Goal: Complete application form

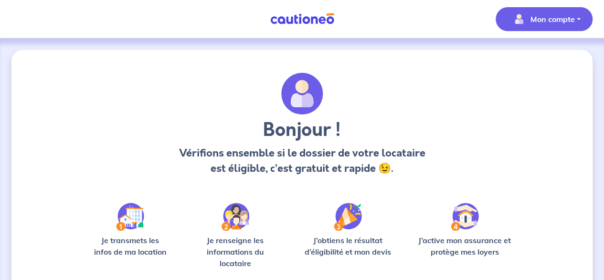
click at [545, 11] on span "Mon compte" at bounding box center [541, 18] width 67 height 15
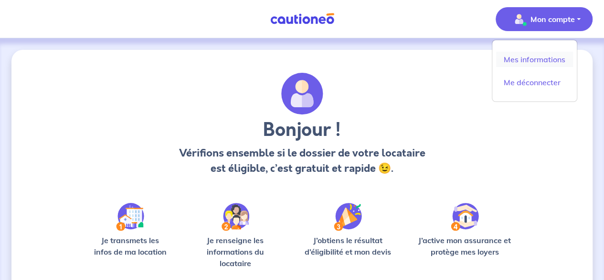
click at [538, 62] on link "Mes informations" at bounding box center [534, 59] width 77 height 15
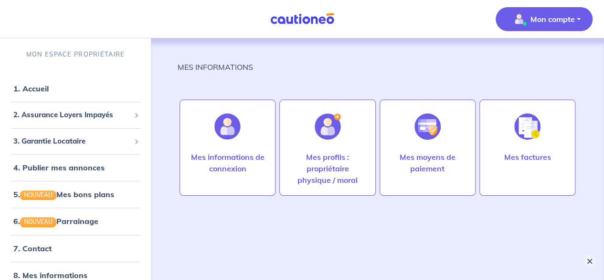
click at [593, 260] on button "×" at bounding box center [589, 260] width 11 height 11
click at [109, 112] on span "2. Assurance Loyers Impayés" at bounding box center [71, 114] width 117 height 11
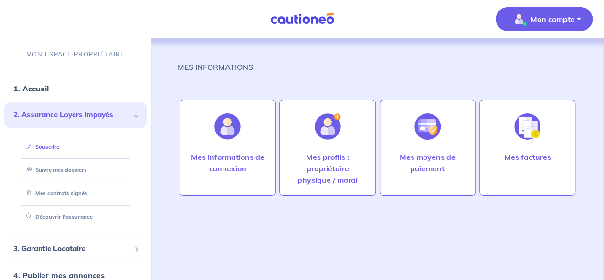
click at [52, 147] on link "Souscrire" at bounding box center [40, 146] width 37 height 7
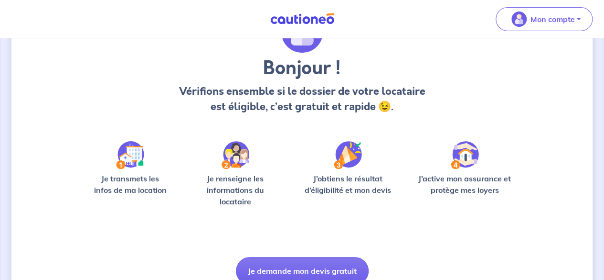
scroll to position [104, 0]
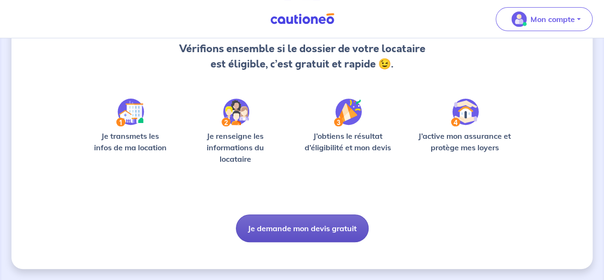
click at [314, 228] on button "Je demande mon devis gratuit" at bounding box center [302, 228] width 133 height 28
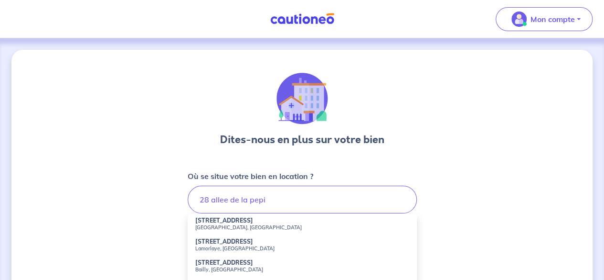
click at [247, 264] on strong "[STREET_ADDRESS]" at bounding box center [224, 262] width 58 height 7
type input "[STREET_ADDRESS]"
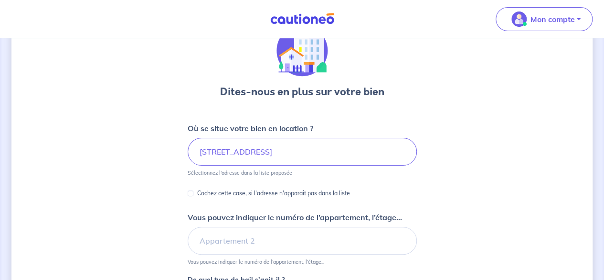
scroll to position [191, 0]
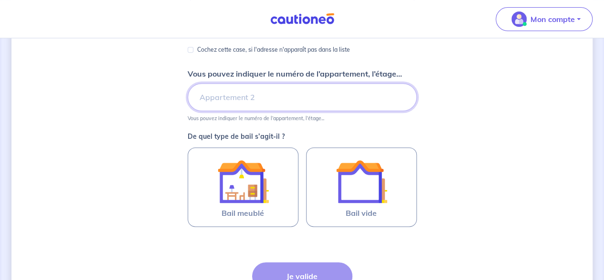
click at [302, 96] on input "Vous pouvez indiquer le numéro de l’appartement, l’étage..." at bounding box center [302, 97] width 229 height 28
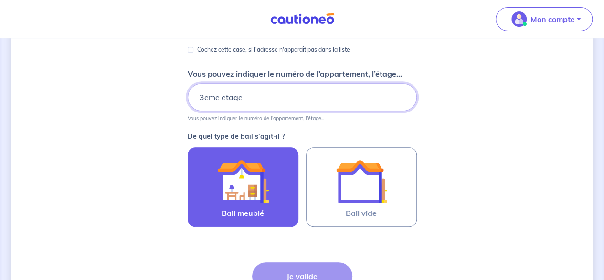
type input "3eme etage"
click at [248, 188] on img at bounding box center [243, 181] width 52 height 52
click at [0, 0] on input "Bail meublé" at bounding box center [0, 0] width 0 height 0
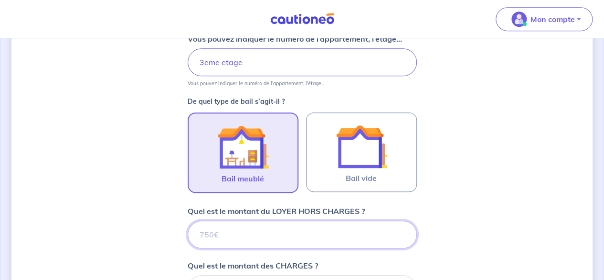
scroll to position [241, 0]
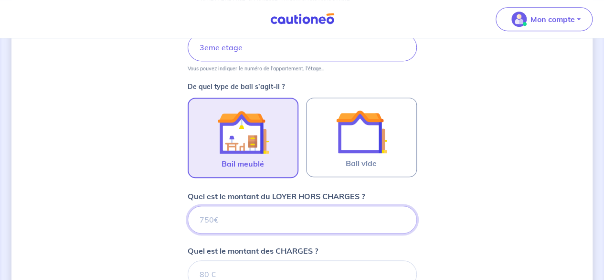
click at [248, 222] on input "Quel est le montant du LOYER HORS CHARGES ?" at bounding box center [302, 219] width 229 height 28
type input "85"
type input "850"
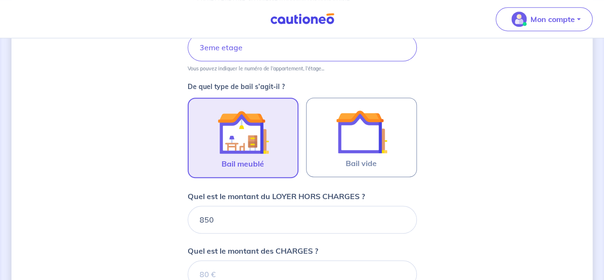
scroll to position [336, 0]
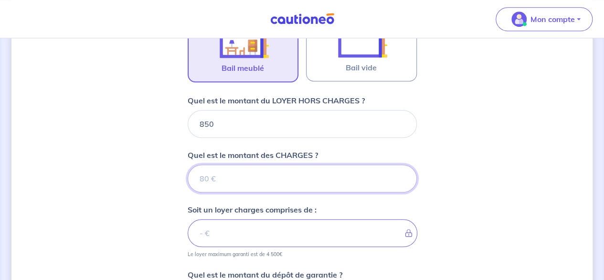
click at [244, 180] on input "Quel est le montant des CHARGES ?" at bounding box center [302, 178] width 229 height 28
type input "180"
type input "1030"
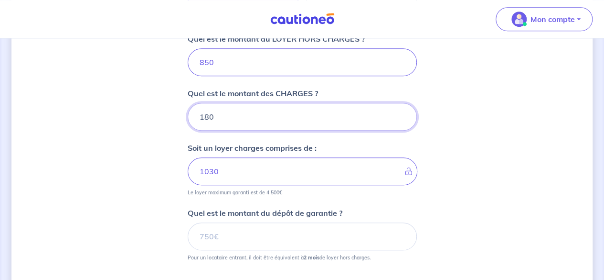
scroll to position [432, 0]
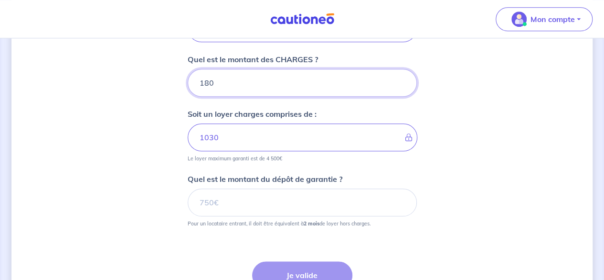
type input "180"
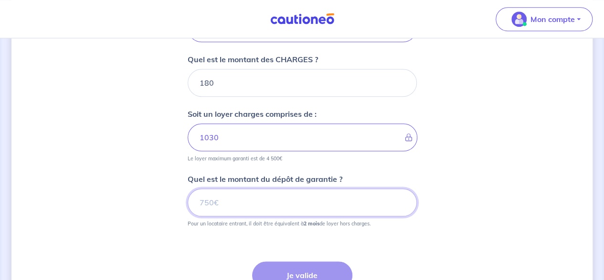
click at [216, 202] on input "Quel est le montant du dépôt de garantie ?" at bounding box center [302, 202] width 229 height 28
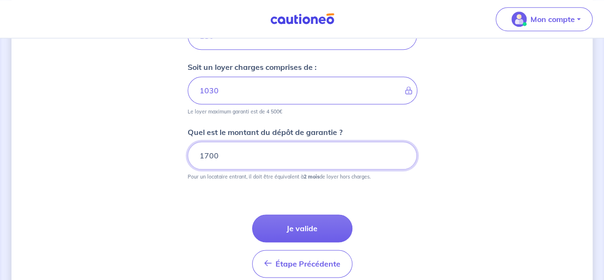
scroll to position [519, 0]
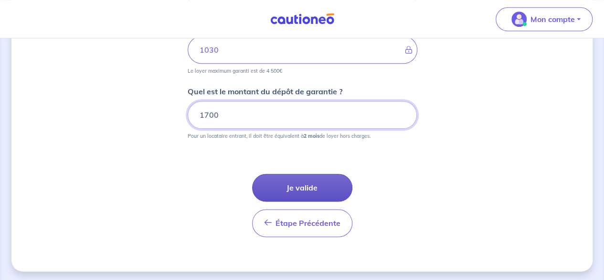
type input "1700"
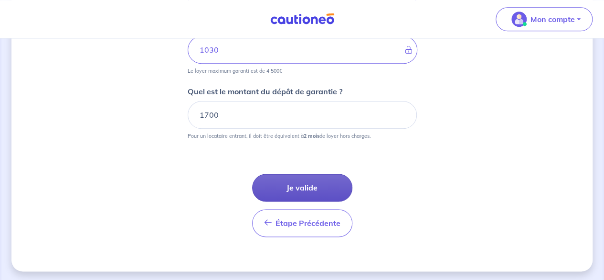
click at [281, 182] on button "Je valide" at bounding box center [302, 187] width 100 height 28
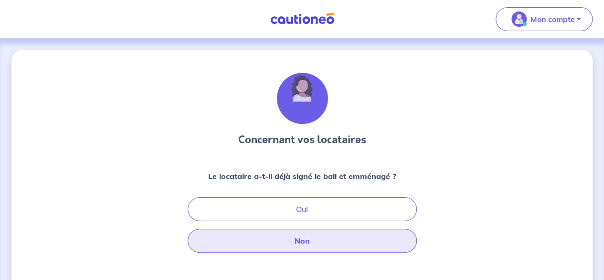
click at [278, 243] on button "Non" at bounding box center [302, 240] width 229 height 24
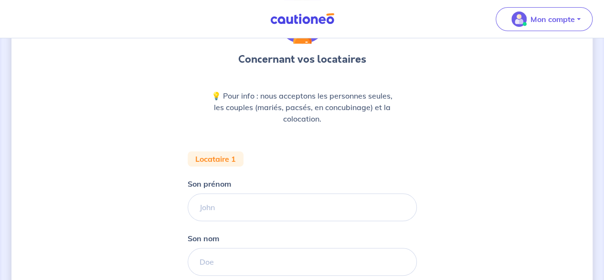
scroll to position [143, 0]
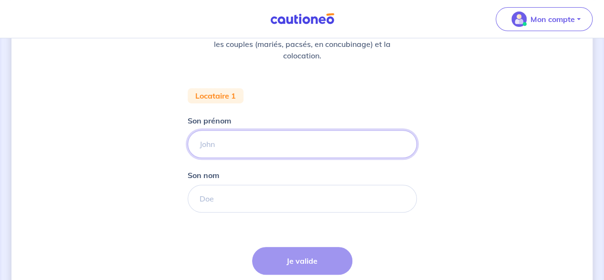
click at [258, 148] on input "Son prénom" at bounding box center [302, 144] width 229 height 28
paste input "[PERSON_NAME]"
type input "[PERSON_NAME]"
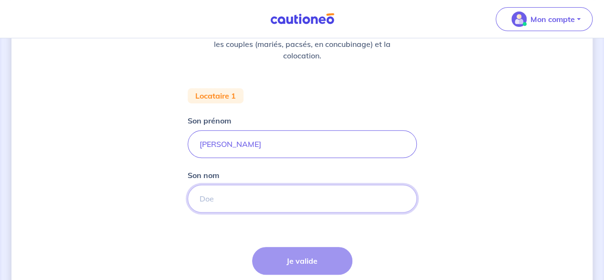
click at [246, 196] on input "Son nom" at bounding box center [302, 198] width 229 height 28
paste input "Voiseux"
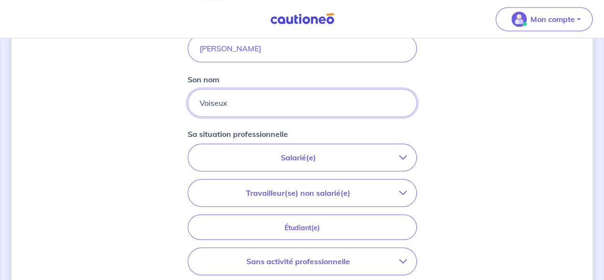
scroll to position [287, 0]
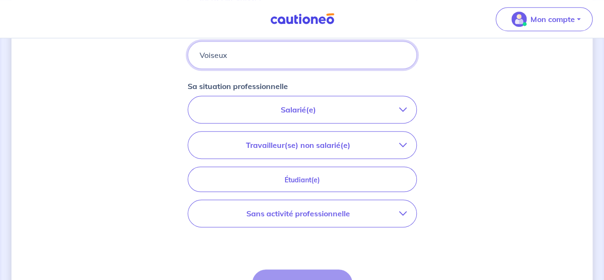
type input "Voiseux"
click at [402, 107] on icon "button" at bounding box center [403, 110] width 8 height 8
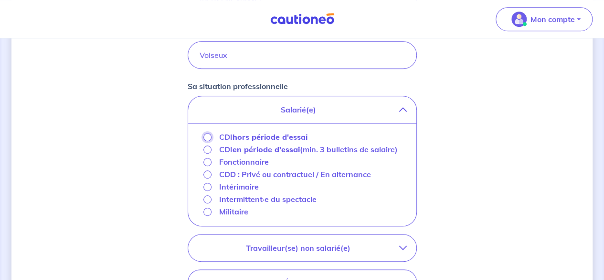
click at [209, 134] on input "CDI hors période d'essai" at bounding box center [208, 137] width 8 height 8
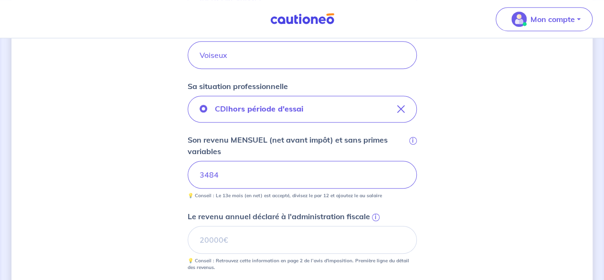
click at [374, 214] on span "i" at bounding box center [376, 217] width 8 height 8
click at [374, 226] on input "Le revenu annuel déclaré à l'administration fiscale i" at bounding box center [302, 240] width 229 height 28
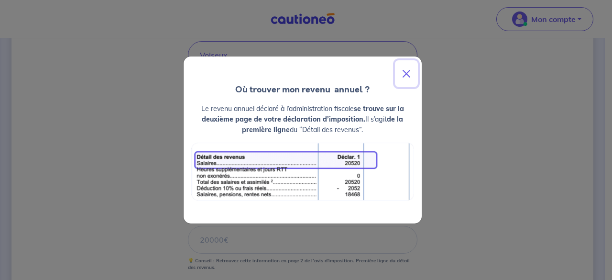
click at [408, 71] on button "Close" at bounding box center [406, 73] width 23 height 27
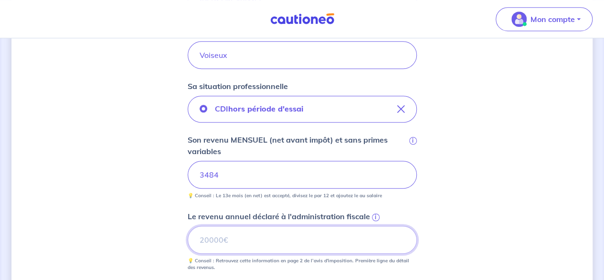
click at [278, 241] on input "Le revenu annuel déclaré à l'administration fiscale i" at bounding box center [302, 240] width 229 height 28
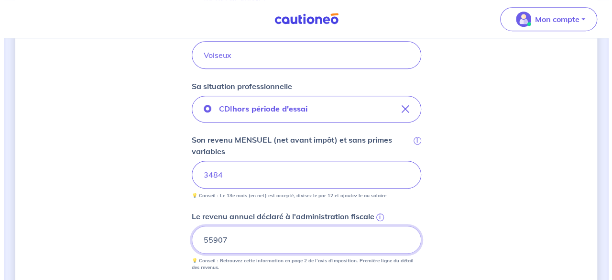
scroll to position [382, 0]
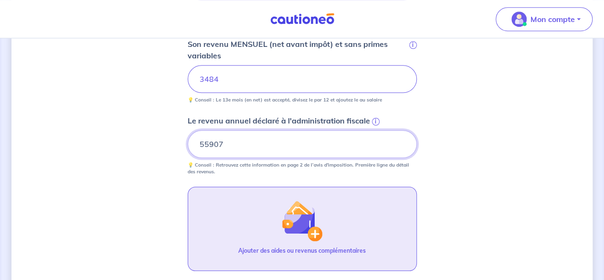
type input "55907"
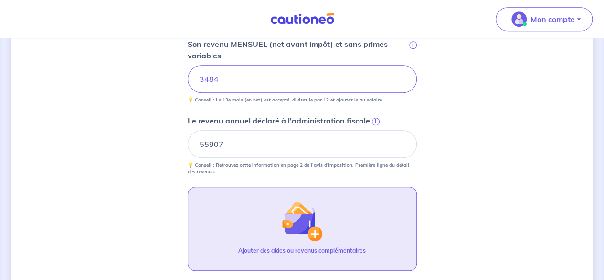
click at [309, 252] on p "Ajouter des aides ou revenus complémentaires" at bounding box center [302, 250] width 128 height 9
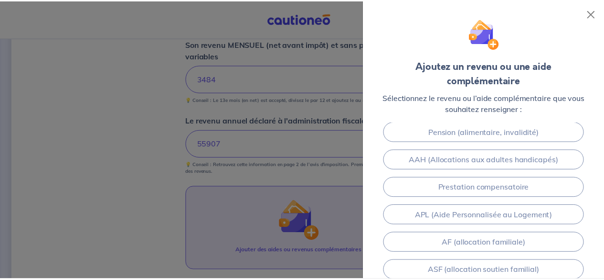
scroll to position [0, 0]
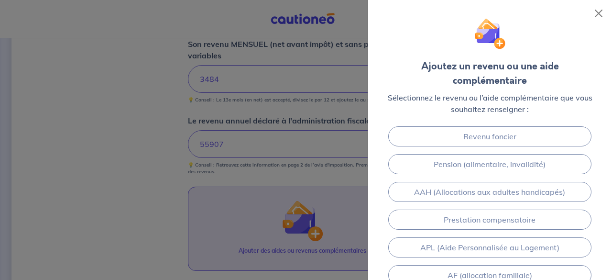
click at [136, 148] on div at bounding box center [306, 140] width 612 height 280
click at [598, 13] on button "Close" at bounding box center [598, 13] width 15 height 15
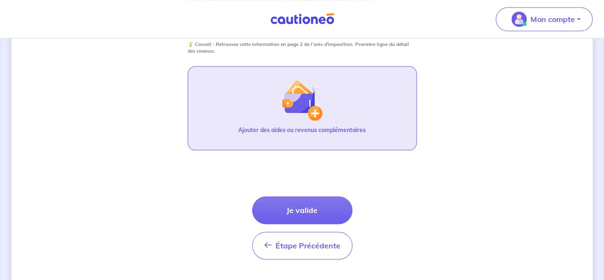
scroll to position [526, 0]
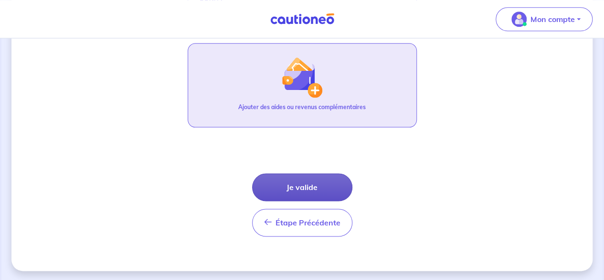
click at [327, 187] on button "Je valide" at bounding box center [302, 187] width 100 height 28
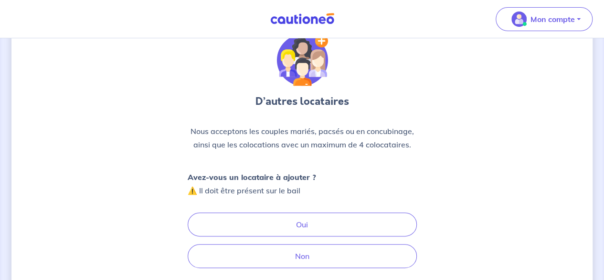
scroll to position [96, 0]
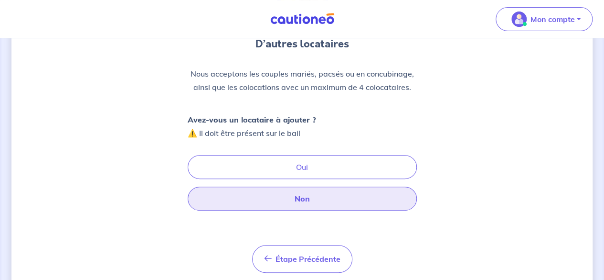
click at [312, 196] on button "Non" at bounding box center [302, 198] width 229 height 24
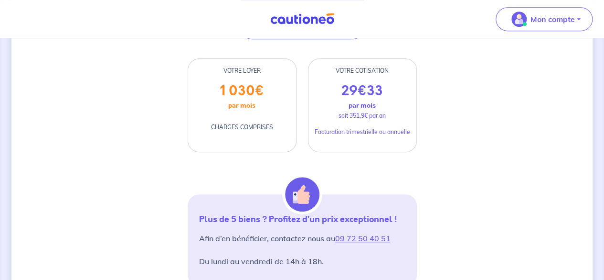
scroll to position [143, 0]
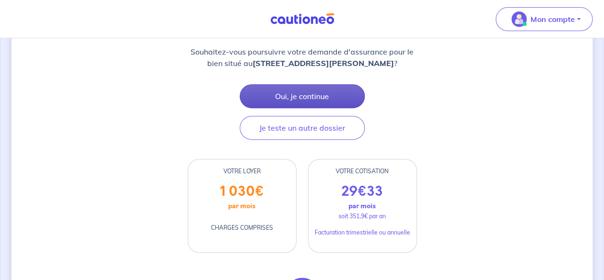
click at [328, 97] on button "Oui, je continue" at bounding box center [302, 96] width 125 height 24
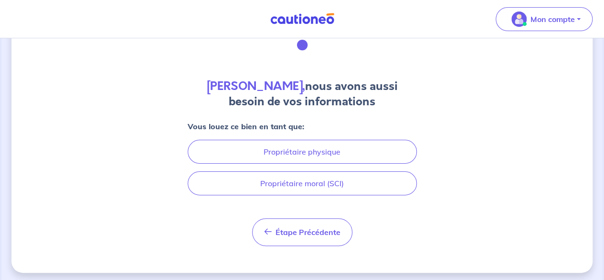
scroll to position [56, 0]
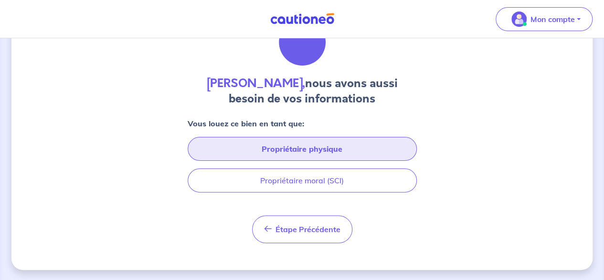
click at [309, 144] on button "Propriétaire physique" at bounding box center [302, 149] width 229 height 24
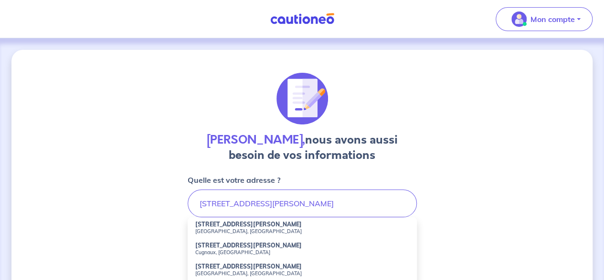
click at [243, 228] on small "[GEOGRAPHIC_DATA], [GEOGRAPHIC_DATA]" at bounding box center [302, 230] width 214 height 7
type input "[STREET_ADDRESS][PERSON_NAME]"
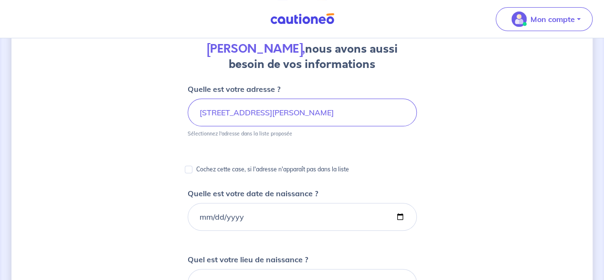
scroll to position [96, 0]
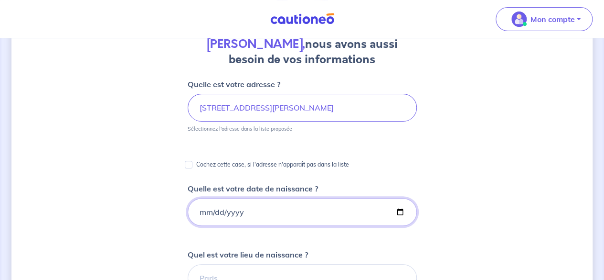
click at [301, 212] on input "Quelle est votre date de naissance ?" at bounding box center [302, 212] width 229 height 28
type input "[DATE]"
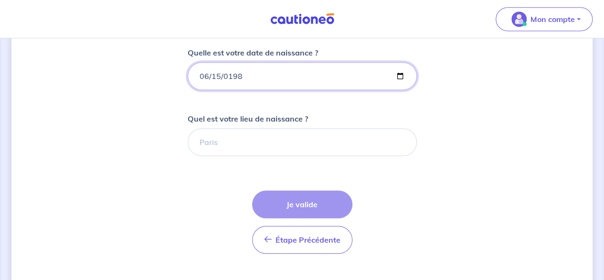
scroll to position [239, 0]
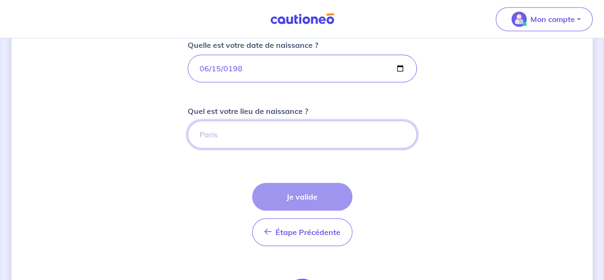
click at [270, 132] on input "Quel est votre lieu de naissance ?" at bounding box center [302, 134] width 229 height 28
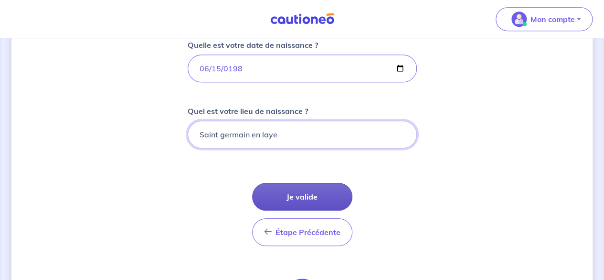
type input "Saint germain en laye"
click at [299, 194] on button "Je valide" at bounding box center [302, 197] width 100 height 28
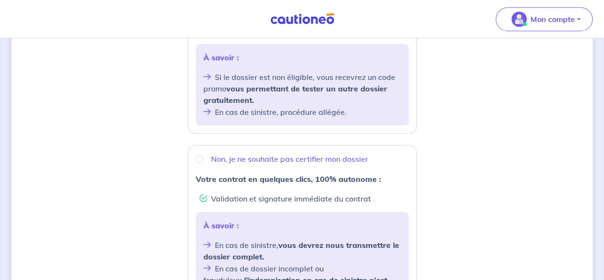
scroll to position [287, 0]
